Goal: Navigation & Orientation: Find specific page/section

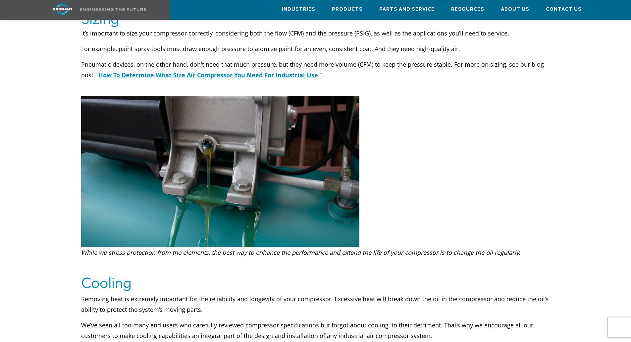
scroll to position [2110, 0]
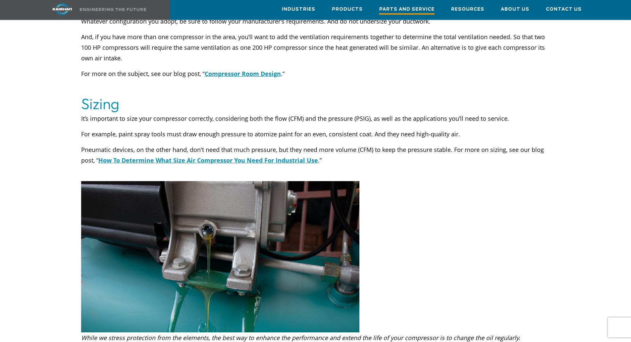
click at [419, 10] on span "Parts and Service" at bounding box center [406, 10] width 55 height 9
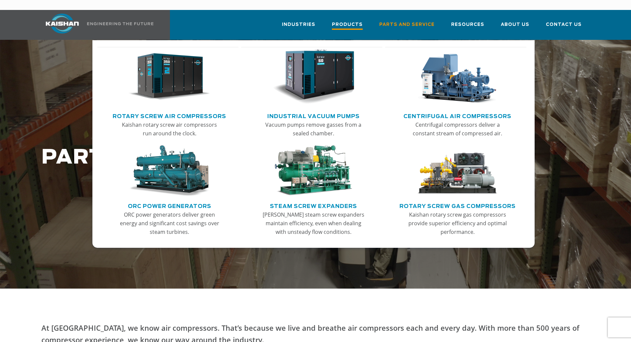
click at [352, 21] on span "Products" at bounding box center [347, 25] width 31 height 9
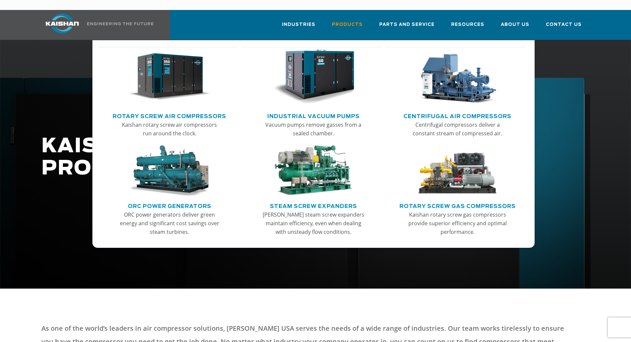
click at [460, 110] on link "Centrifugal Air Compressors" at bounding box center [458, 115] width 108 height 10
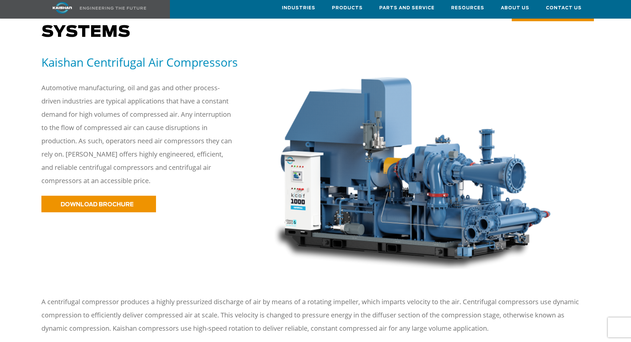
scroll to position [99, 0]
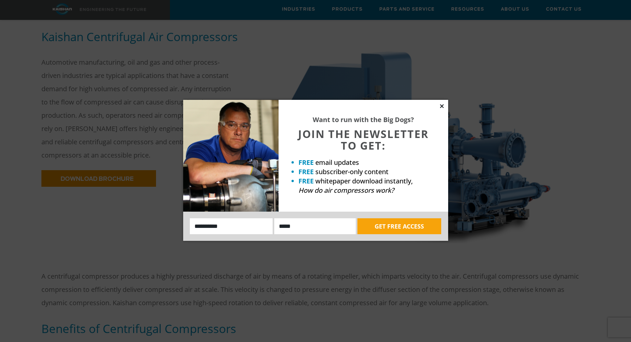
click at [440, 105] on icon at bounding box center [442, 106] width 6 height 6
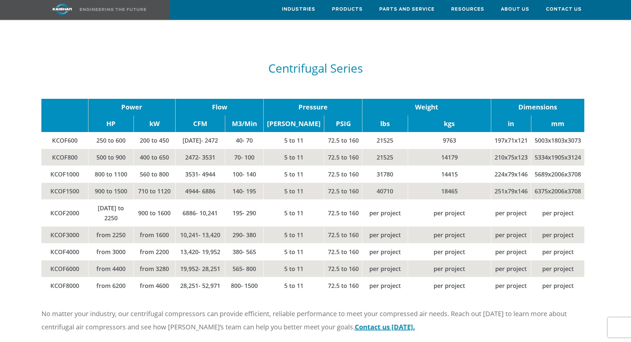
scroll to position [861, 0]
